Goal: Task Accomplishment & Management: Complete application form

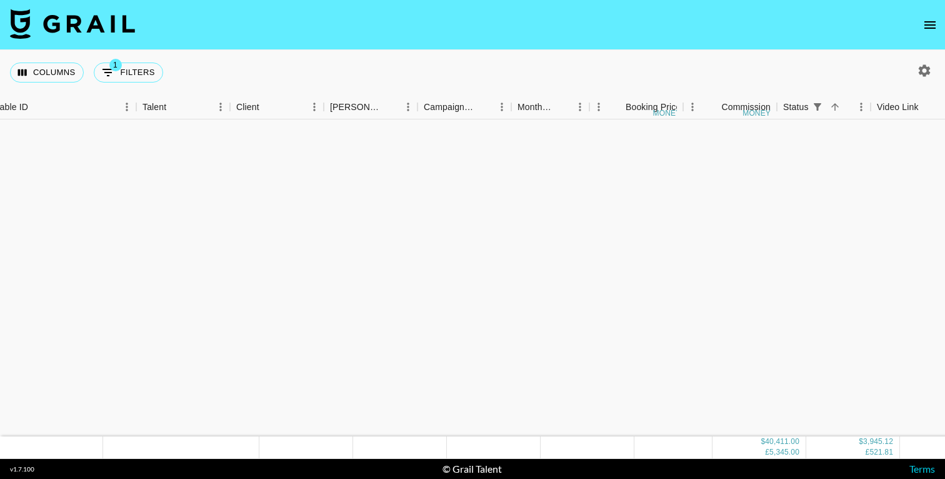
scroll to position [985, 123]
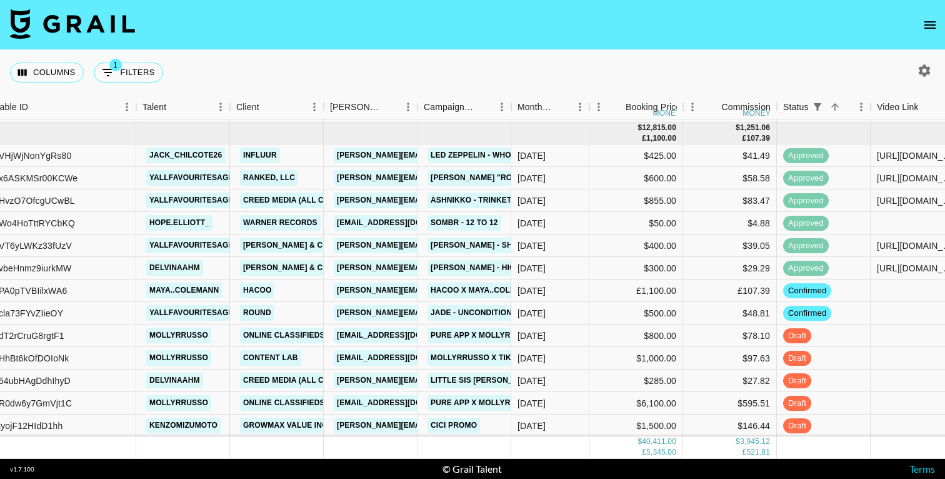
click at [932, 22] on icon "open drawer" at bounding box center [929, 24] width 15 height 15
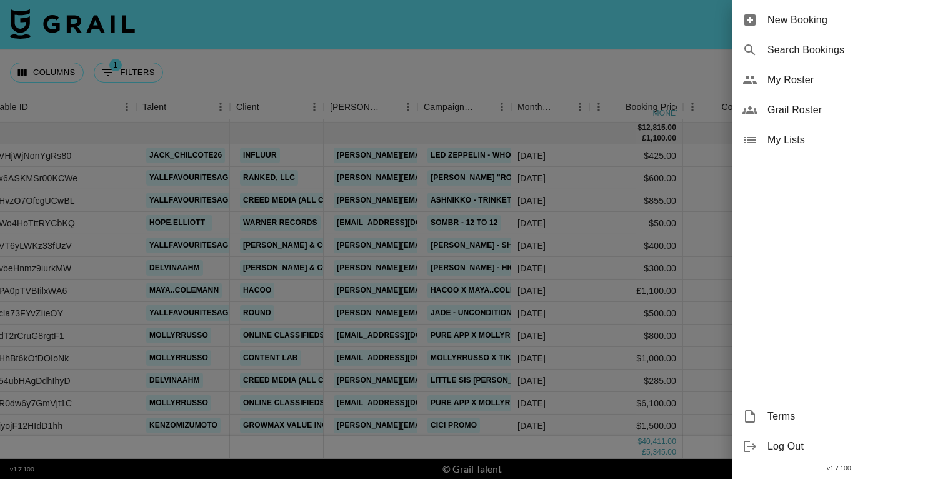
click at [812, 21] on span "New Booking" at bounding box center [850, 19] width 167 height 15
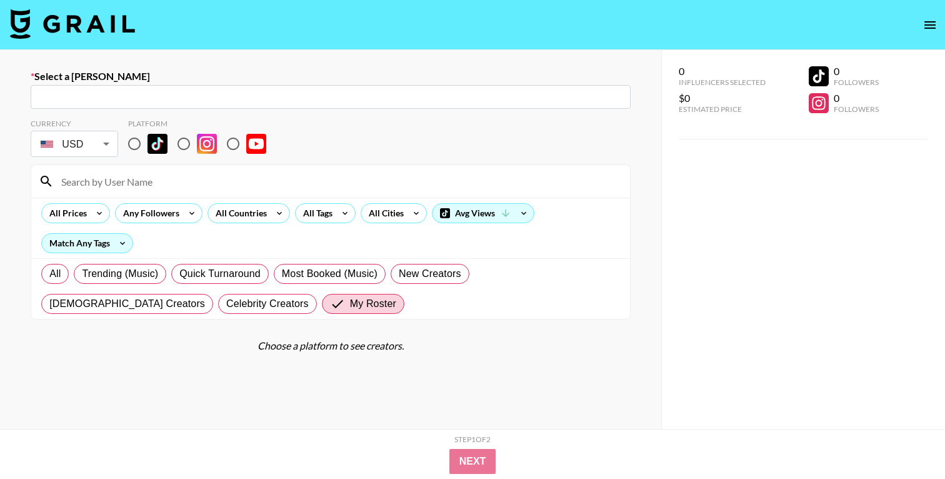
click at [182, 103] on input "text" at bounding box center [330, 97] width 585 height 14
paste input "[EMAIL_ADDRESS][DOMAIN_NAME]"
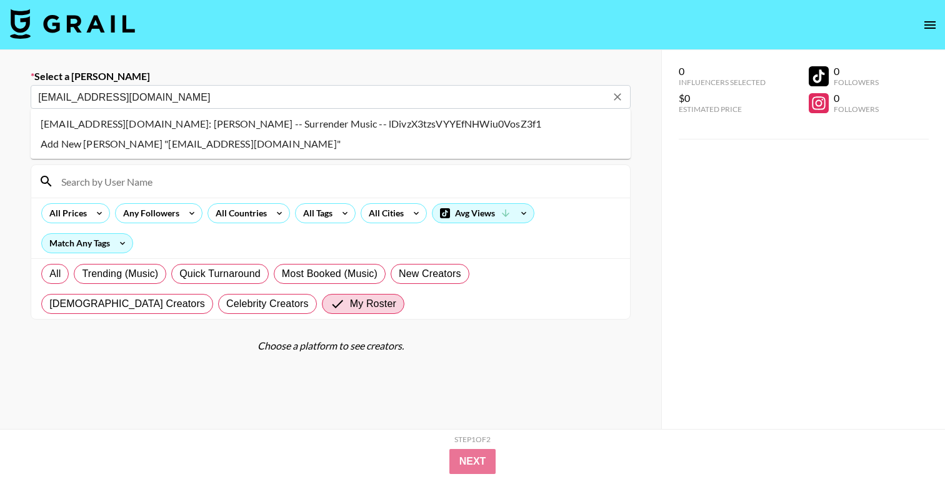
click at [280, 126] on li "abs@surrendermusic.com: Abdullah Sahara -- Surrender Music -- lDivzX3tzsVYYEfNH…" at bounding box center [331, 124] width 600 height 20
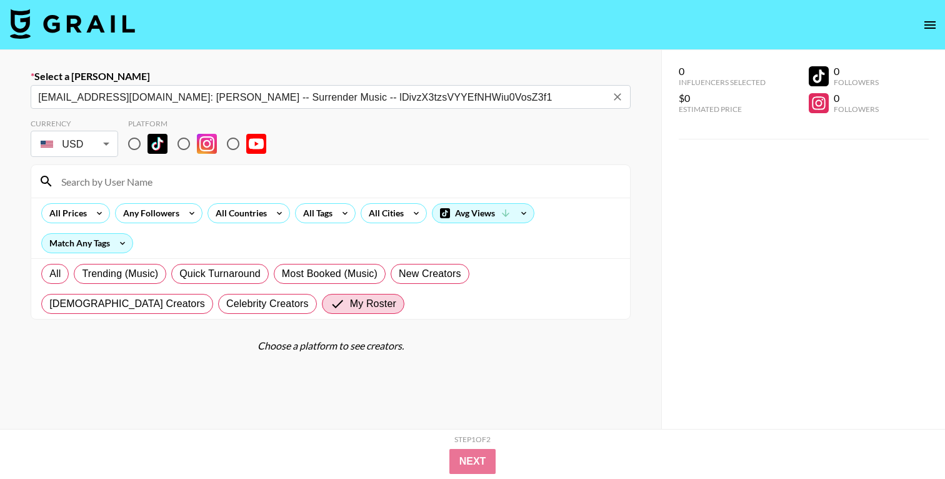
type input "abs@surrendermusic.com: Abdullah Sahara -- Surrender Music -- lDivzX3tzsVYYEfNH…"
click at [296, 141] on div "Currency USD USD ​ Platform" at bounding box center [331, 139] width 600 height 41
click at [134, 146] on input "radio" at bounding box center [134, 144] width 26 height 26
radio input "true"
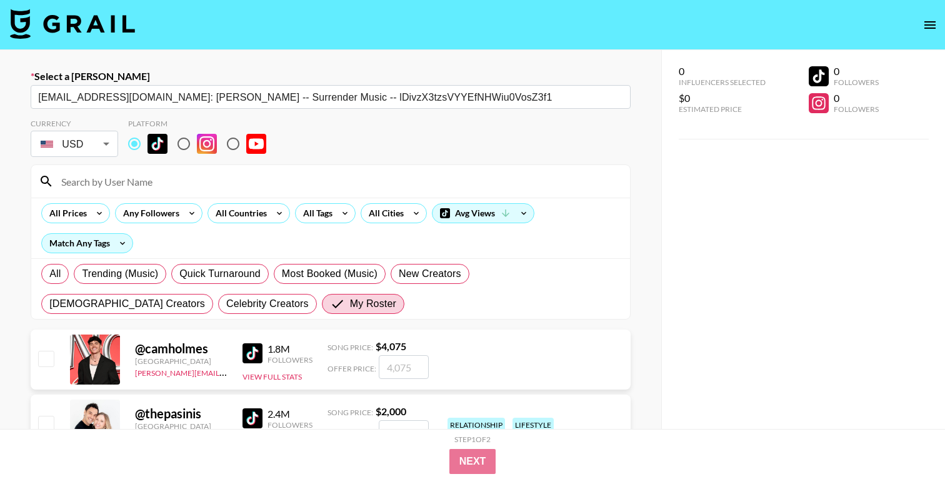
click at [149, 189] on input at bounding box center [338, 181] width 569 height 20
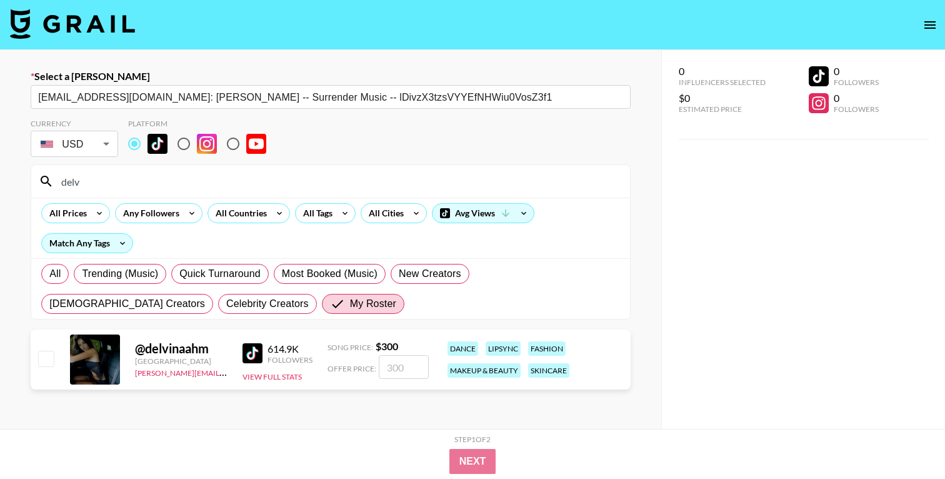
type input "delv"
click at [43, 361] on input "checkbox" at bounding box center [45, 358] width 15 height 15
checkbox input "true"
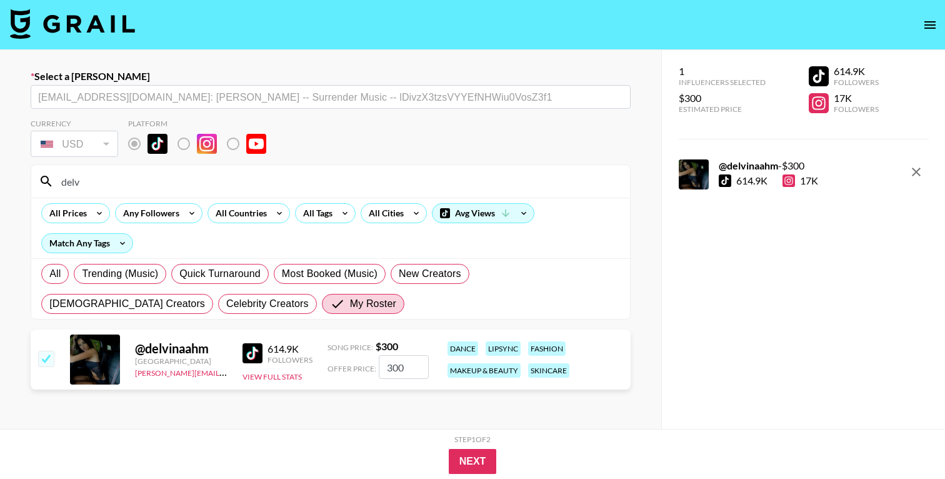
drag, startPoint x: 394, startPoint y: 369, endPoint x: 387, endPoint y: 371, distance: 7.7
click at [387, 371] on input "300" at bounding box center [404, 367] width 50 height 24
type input "200"
click at [468, 465] on button "Next" at bounding box center [473, 461] width 48 height 25
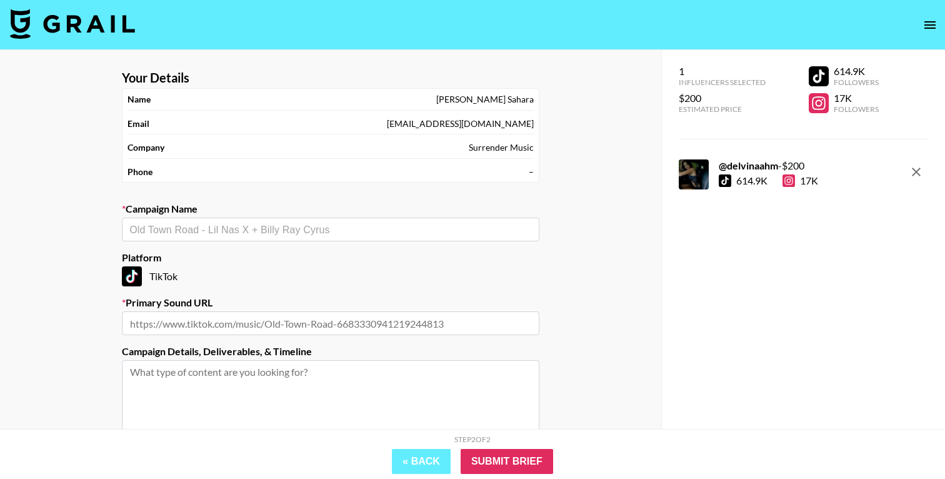
click at [324, 235] on input "text" at bounding box center [330, 229] width 402 height 14
click at [205, 254] on li "original sound - Raye" at bounding box center [330, 256] width 417 height 20
type input "original sound - Raye"
type input "https://www.tiktok.com/music/original-sound-7542187650468285206"
type textarea "TikTok --"
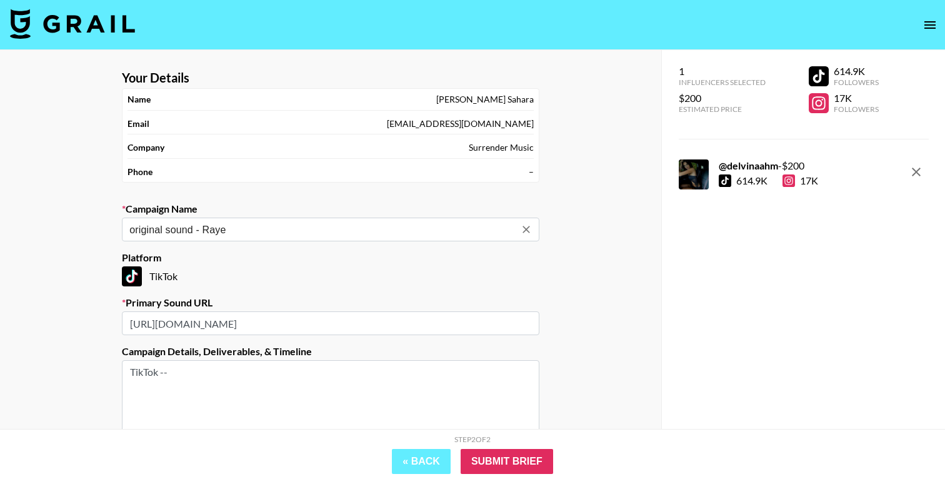
click at [316, 323] on input "https://www.tiktok.com/music/original-sound-7542187650468285206" at bounding box center [330, 323] width 417 height 24
click at [594, 340] on div "Your Details Name Abdullah Sahara Email abs@surrendermusic.com Company Surrende…" at bounding box center [330, 307] width 661 height 515
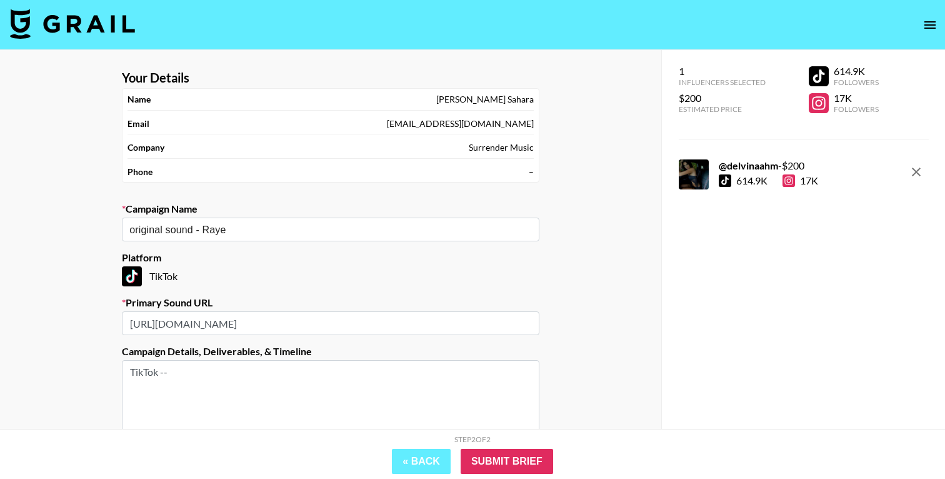
scroll to position [136, 0]
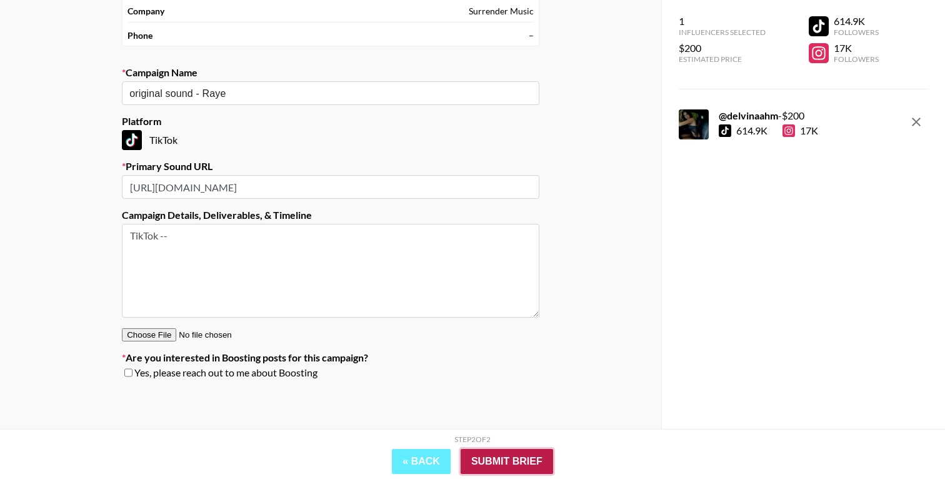
click at [519, 460] on input "Submit Brief" at bounding box center [507, 461] width 92 height 25
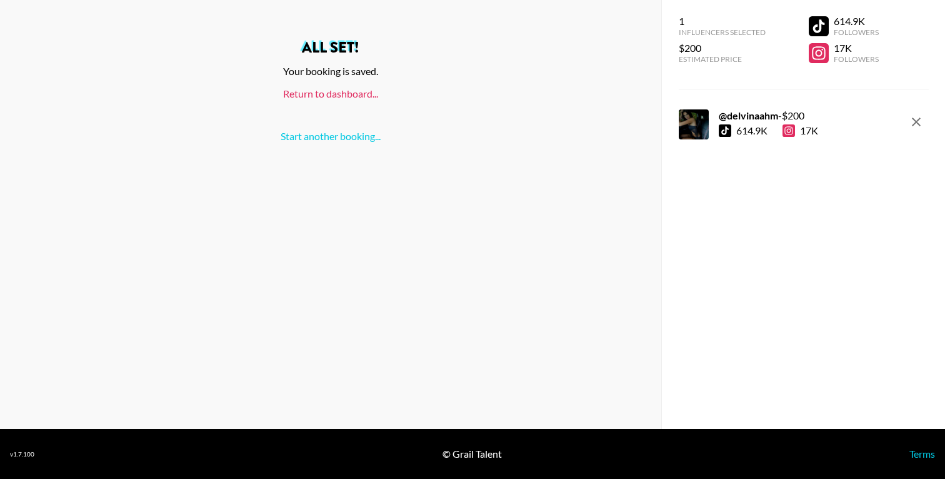
click at [344, 95] on link "Return to dashboard..." at bounding box center [330, 93] width 95 height 12
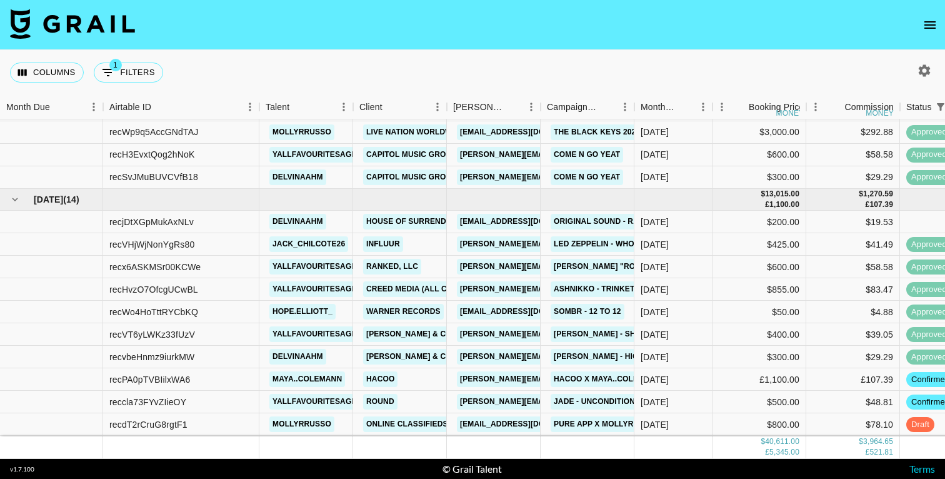
scroll to position [905, 0]
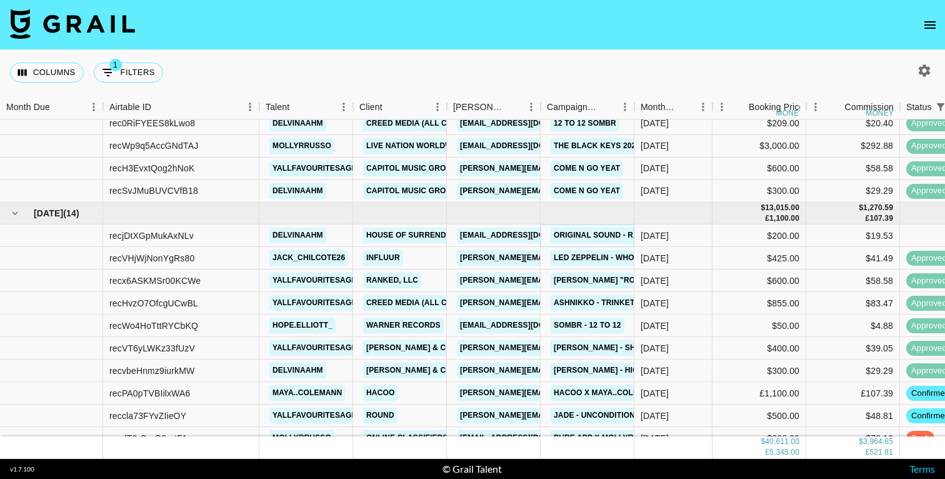
click at [596, 234] on link "original sound - Raye" at bounding box center [601, 235] width 101 height 16
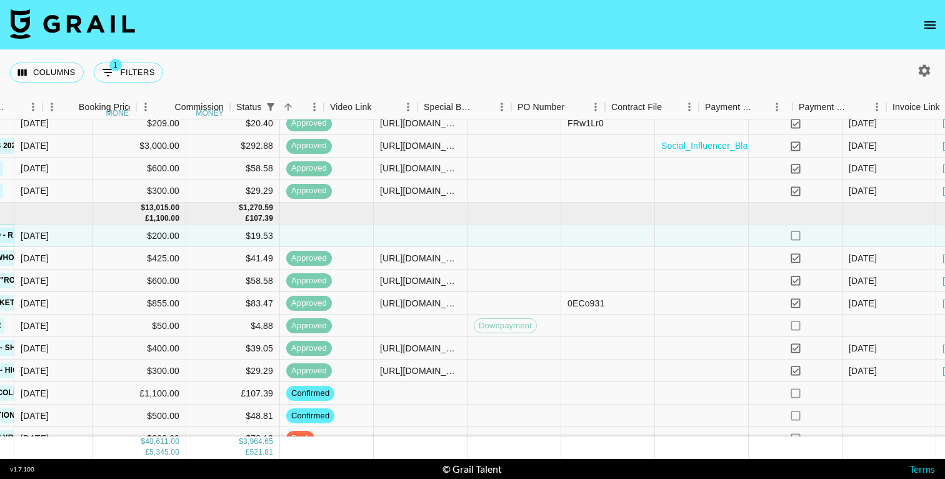
scroll to position [905, 755]
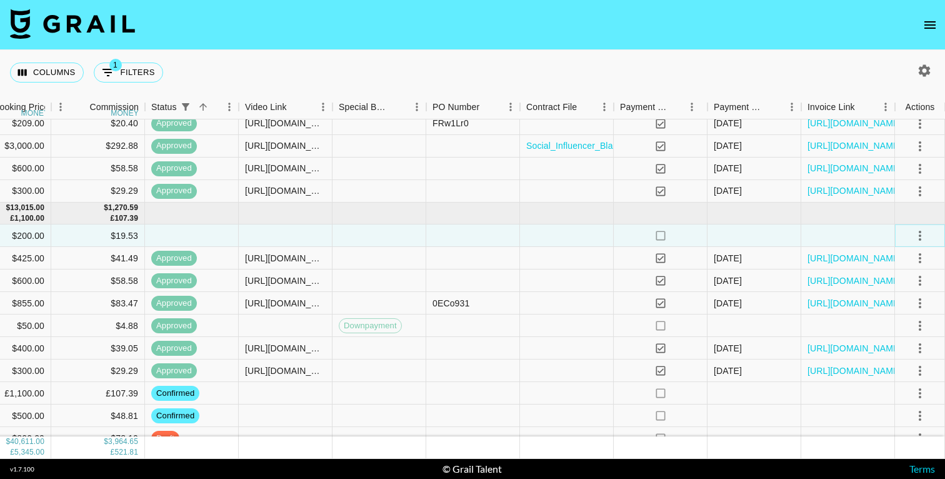
click at [921, 236] on icon "select merge strategy" at bounding box center [919, 235] width 15 height 15
click at [902, 265] on li "Confirm" at bounding box center [904, 262] width 81 height 22
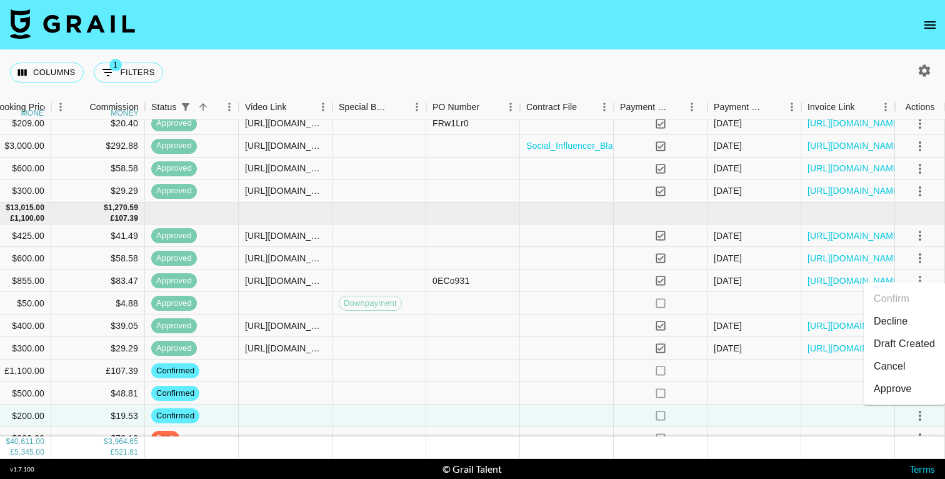
click at [675, 2] on nav at bounding box center [472, 25] width 945 height 50
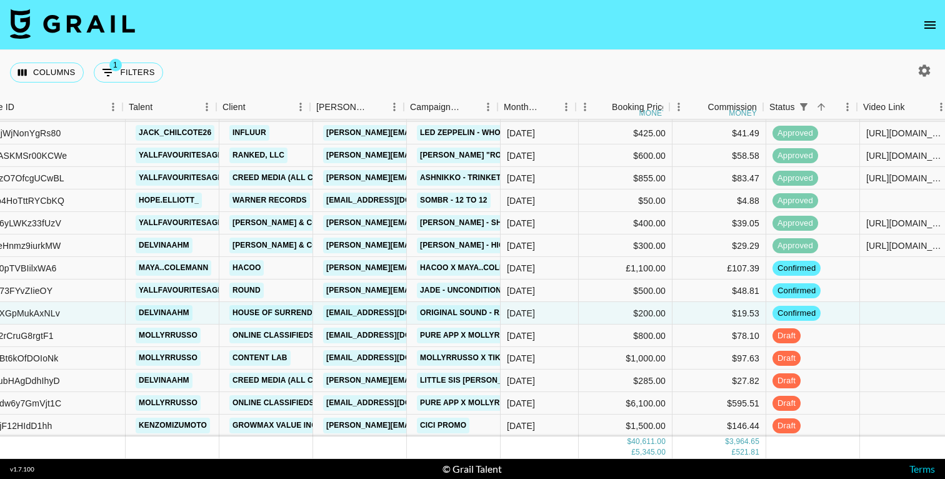
scroll to position [1008, 137]
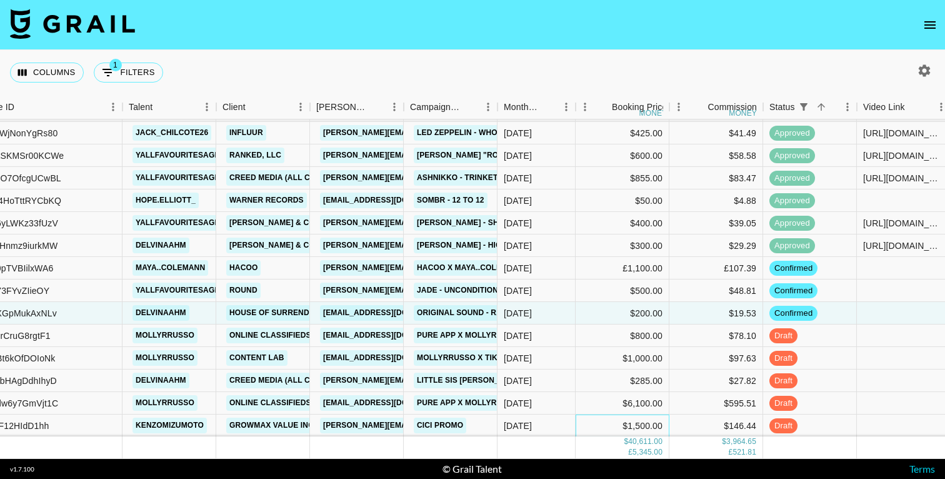
click at [641, 426] on div "$1,500.00" at bounding box center [623, 425] width 94 height 22
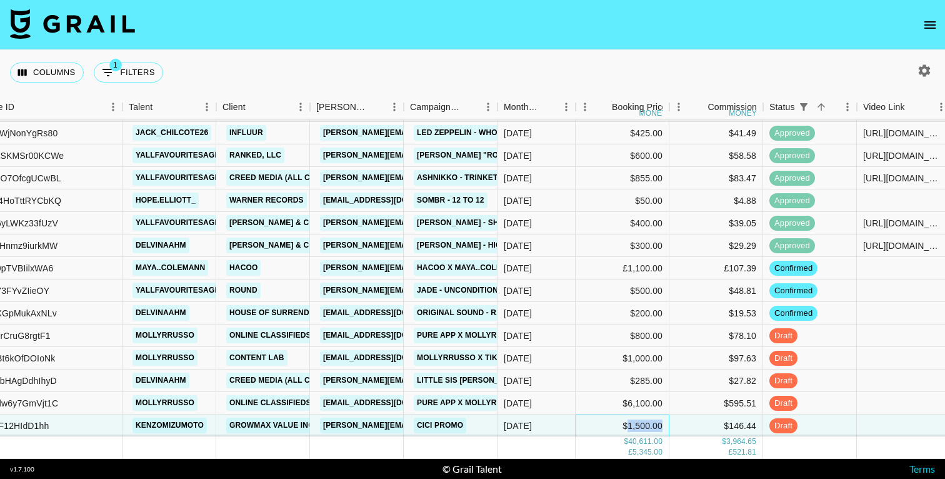
click at [641, 426] on div "$1,500.00" at bounding box center [623, 425] width 94 height 22
type input "1"
type input "2400"
click at [727, 69] on div "Columns 1 Filters + Booking" at bounding box center [472, 72] width 945 height 45
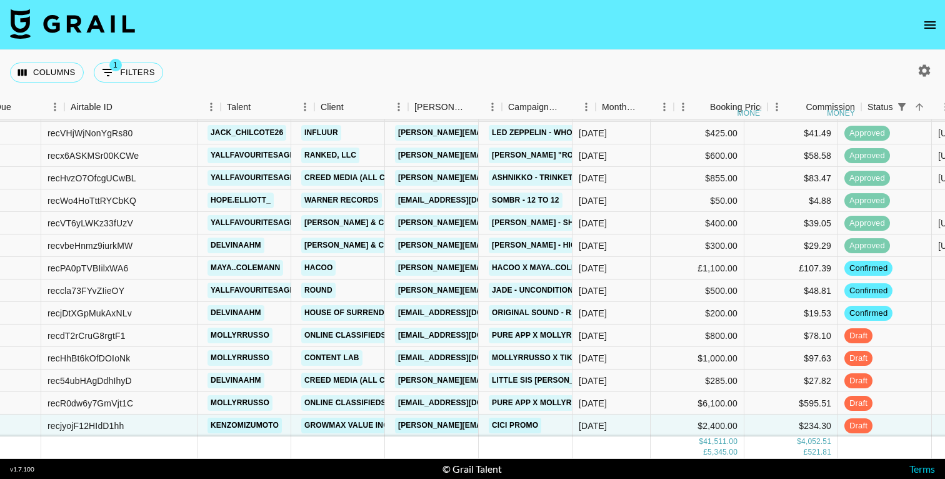
scroll to position [1008, 0]
